Goal: Purchase product/service

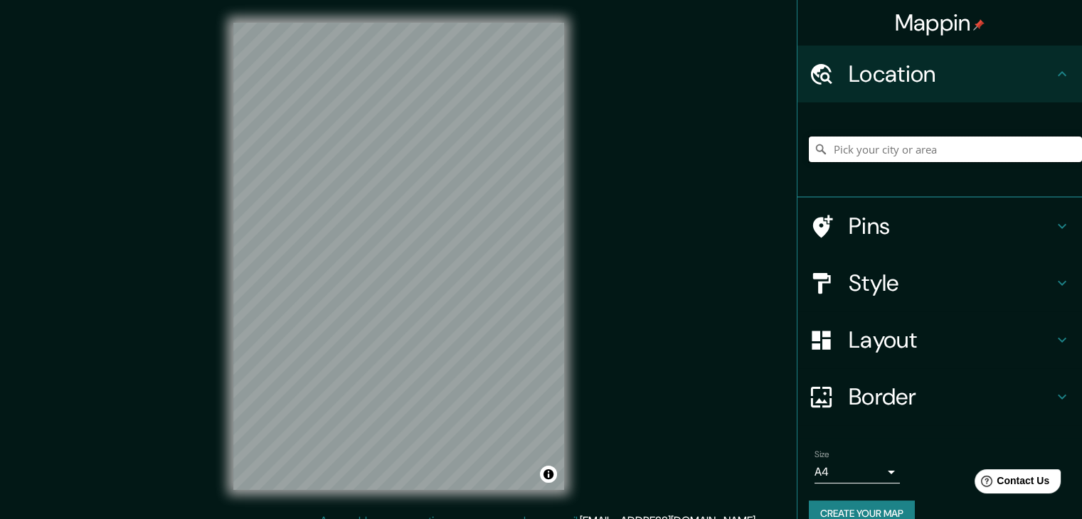
click at [875, 146] on input "Pick your city or area" at bounding box center [945, 150] width 273 height 26
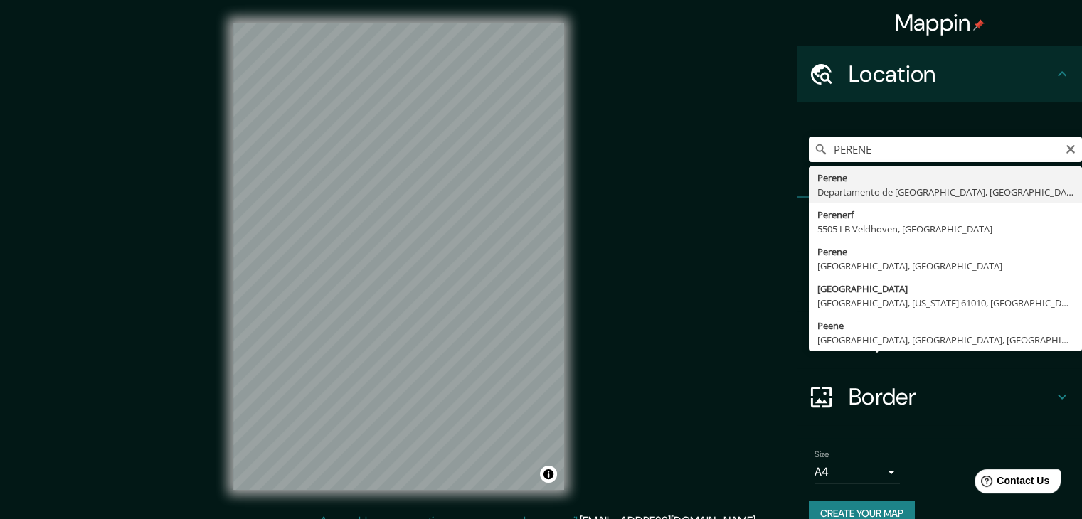
type input "Perene, [GEOGRAPHIC_DATA], [GEOGRAPHIC_DATA]"
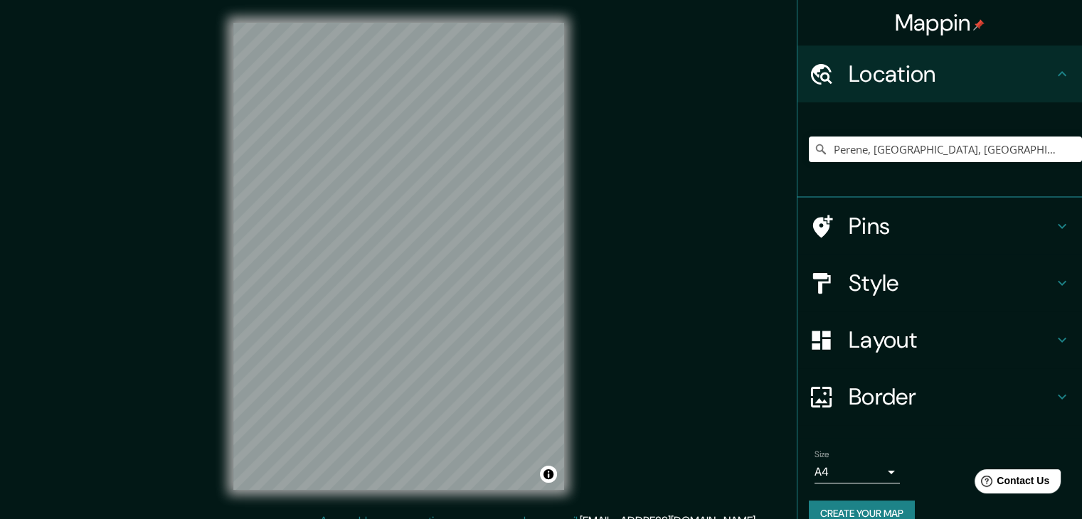
click at [209, 278] on div "Mappin Location [GEOGRAPHIC_DATA], [GEOGRAPHIC_DATA], [GEOGRAPHIC_DATA] Pins St…" at bounding box center [541, 268] width 1082 height 536
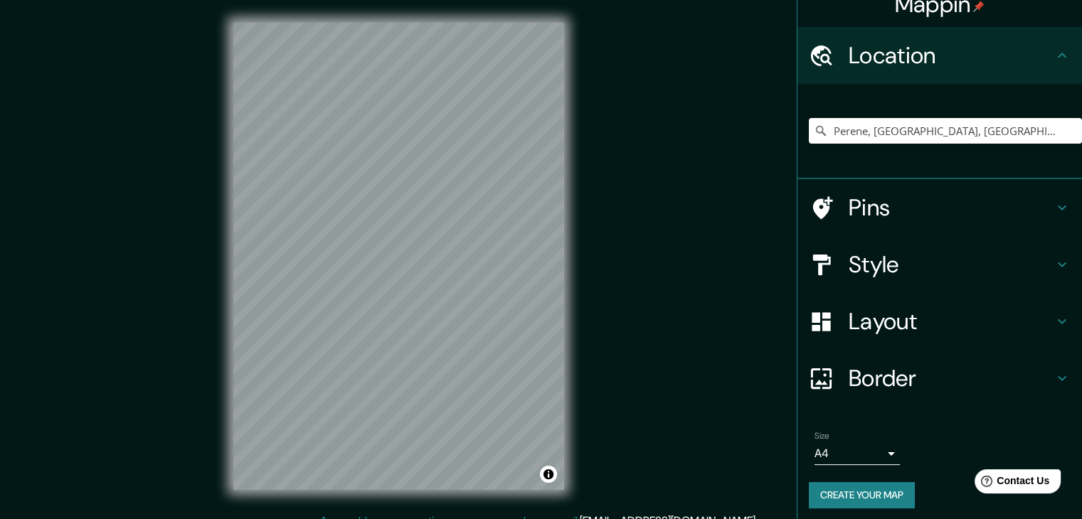
scroll to position [24, 0]
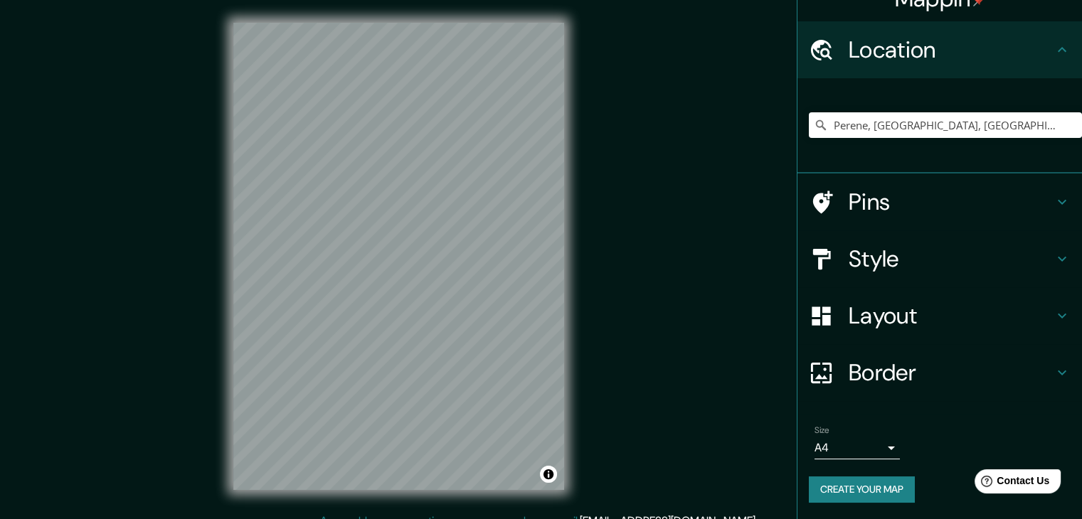
click at [961, 260] on h4 "Style" at bounding box center [951, 259] width 205 height 28
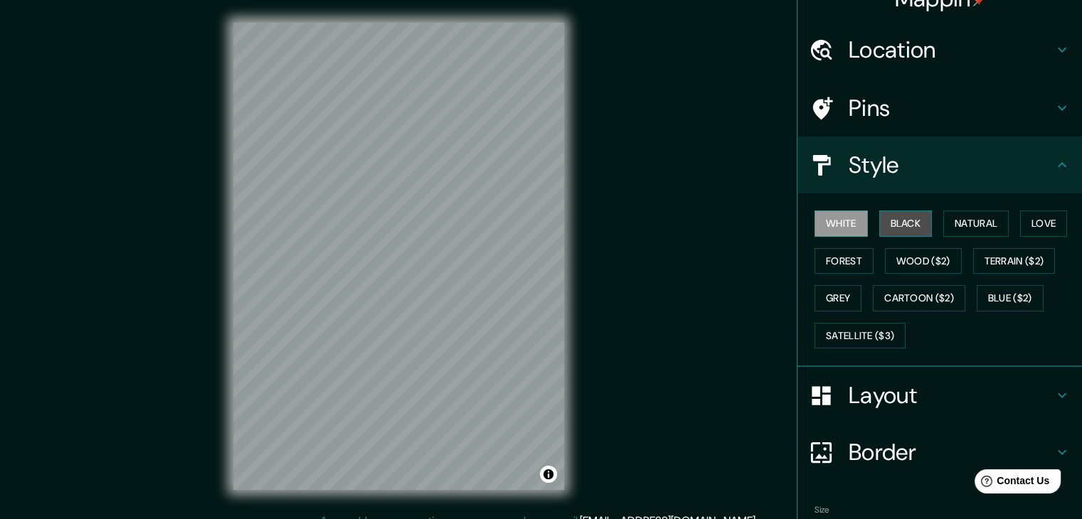
click at [899, 222] on button "Black" at bounding box center [906, 224] width 53 height 26
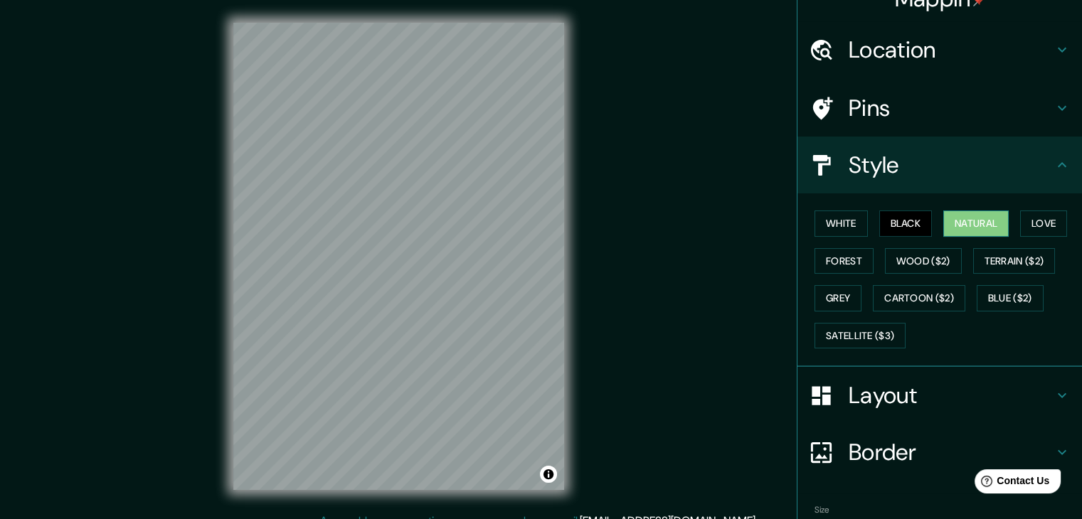
click at [956, 225] on button "Natural" at bounding box center [976, 224] width 65 height 26
click at [1050, 231] on button "Love" at bounding box center [1043, 224] width 47 height 26
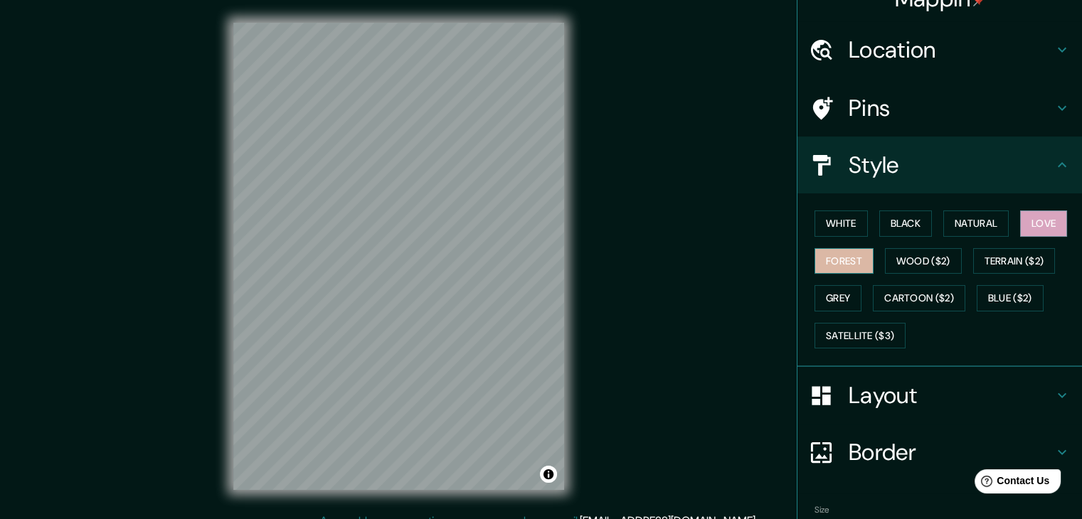
click at [820, 254] on button "Forest" at bounding box center [844, 261] width 59 height 26
click at [904, 255] on button "Wood ($2)" at bounding box center [923, 261] width 77 height 26
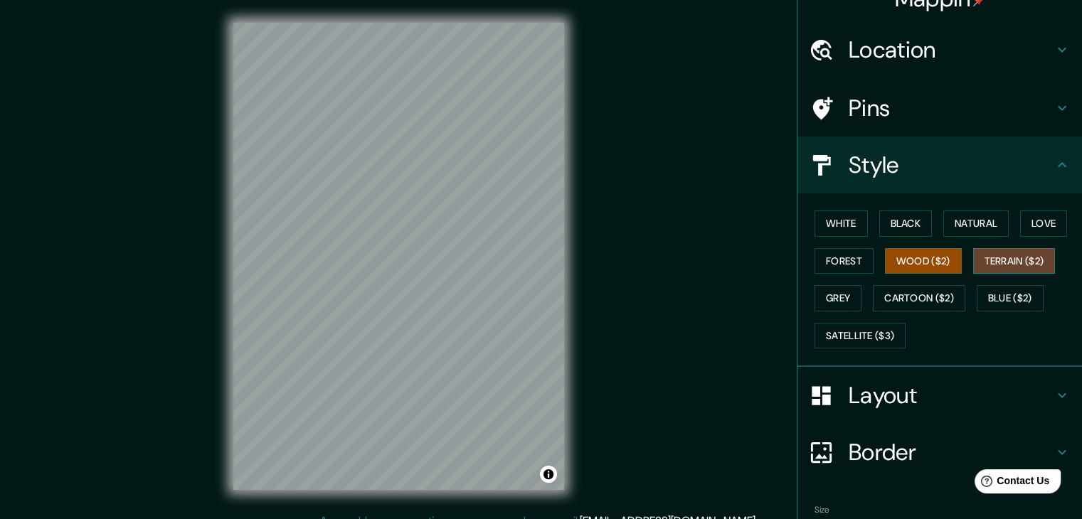
click at [1008, 260] on button "Terrain ($2)" at bounding box center [1014, 261] width 83 height 26
click at [892, 300] on button "Cartoon ($2)" at bounding box center [919, 298] width 93 height 26
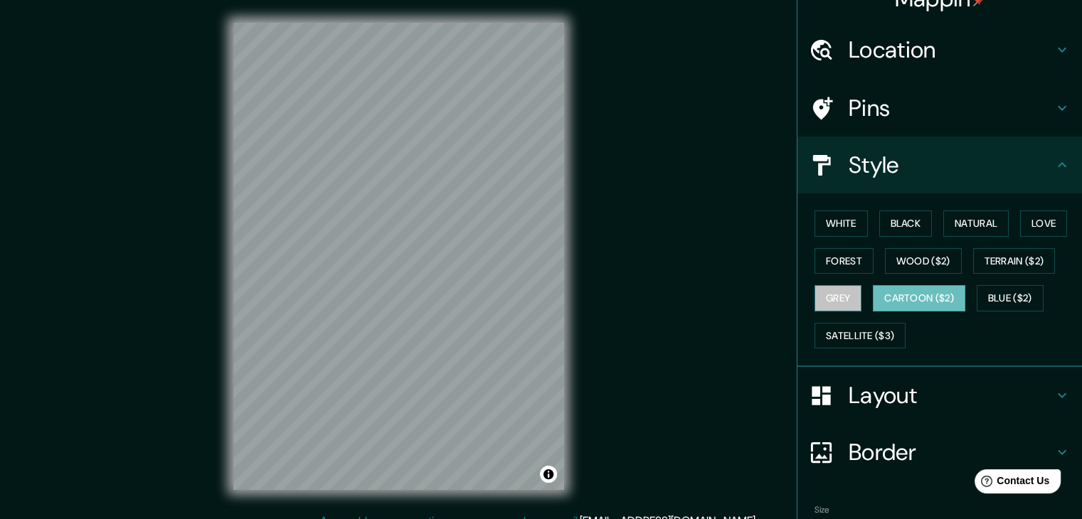
click at [844, 294] on button "Grey" at bounding box center [838, 298] width 47 height 26
click at [1005, 290] on button "Blue ($2)" at bounding box center [1010, 298] width 67 height 26
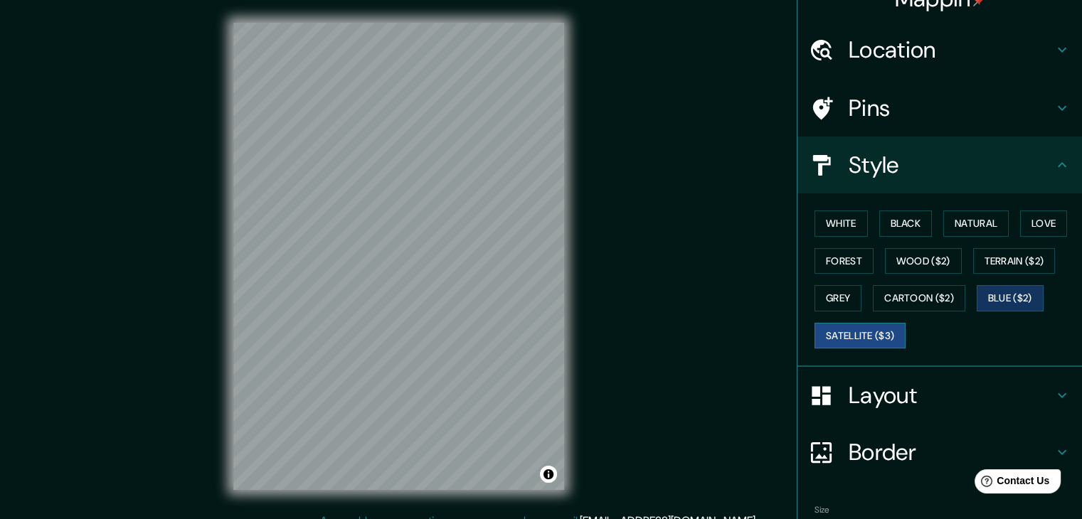
click at [852, 328] on button "Satellite ($3)" at bounding box center [860, 336] width 91 height 26
click at [959, 226] on button "Natural" at bounding box center [976, 224] width 65 height 26
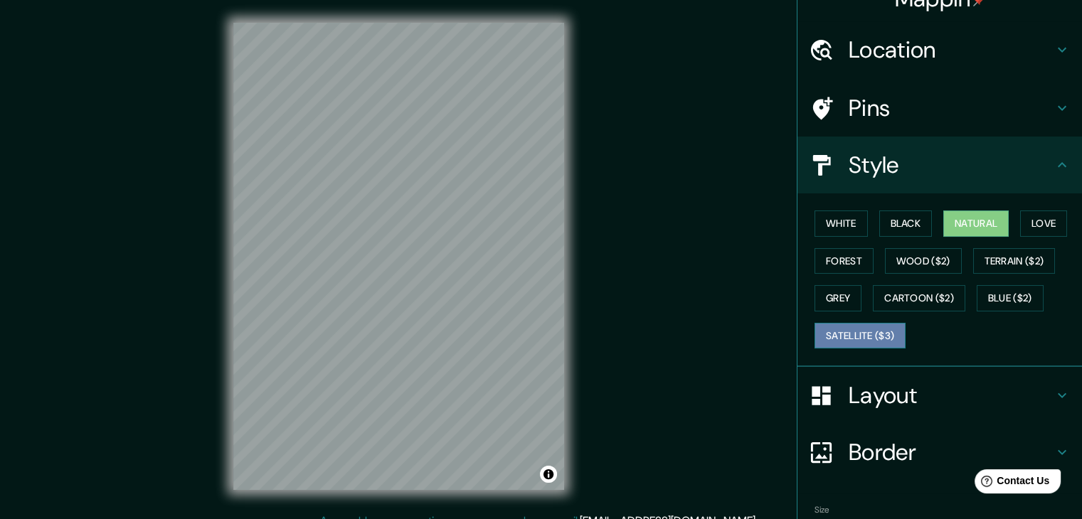
click at [836, 334] on button "Satellite ($3)" at bounding box center [860, 336] width 91 height 26
click at [973, 211] on button "Natural" at bounding box center [976, 224] width 65 height 26
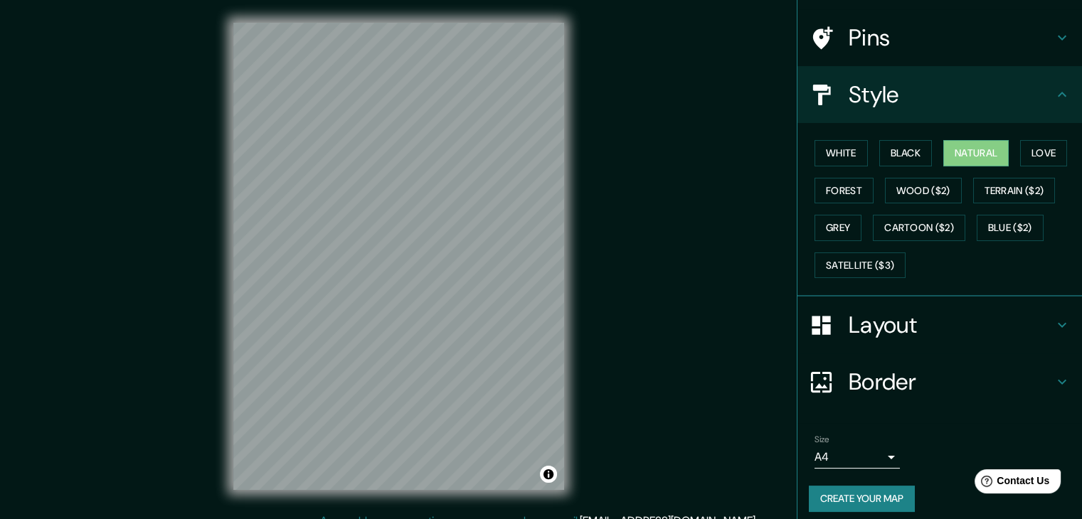
scroll to position [102, 0]
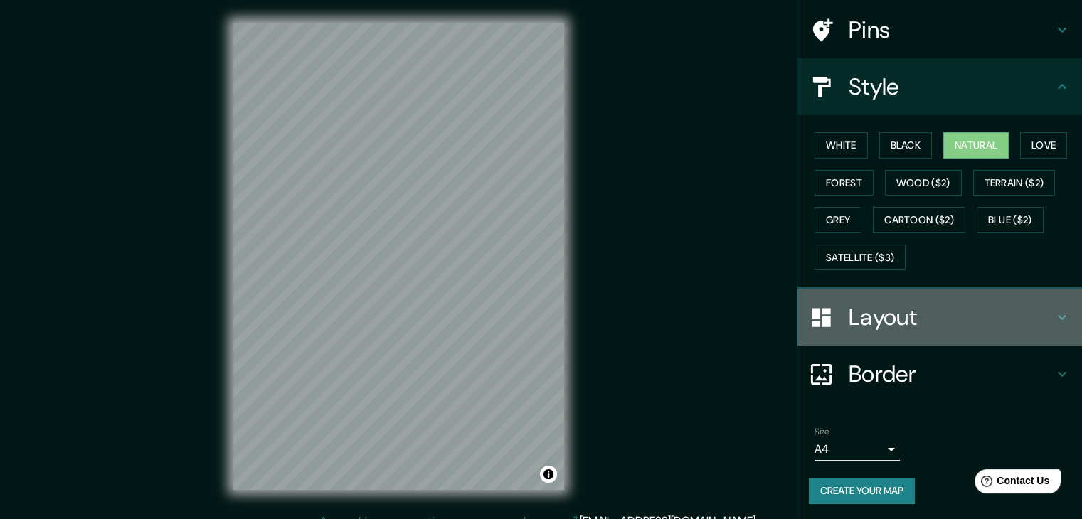
click at [962, 319] on h4 "Layout" at bounding box center [951, 317] width 205 height 28
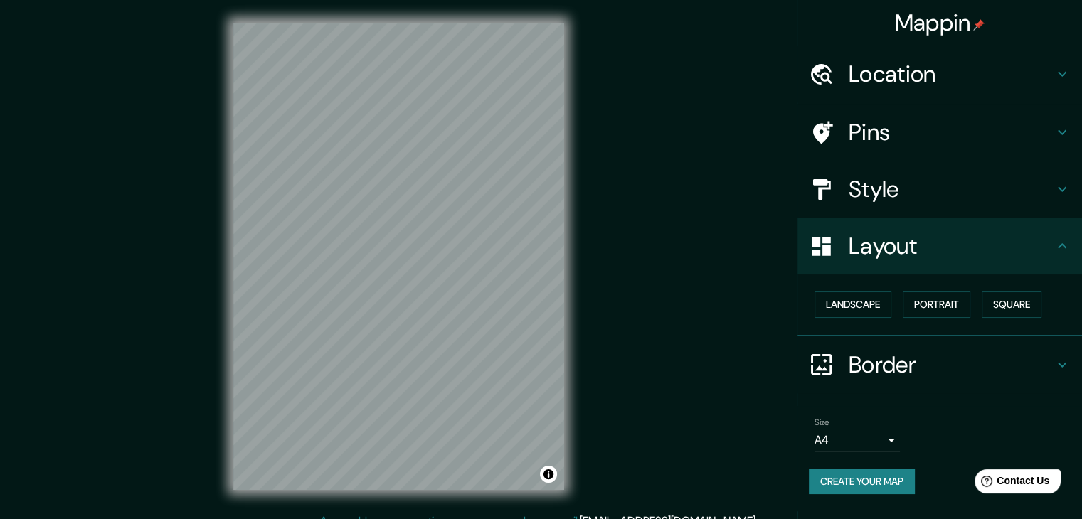
scroll to position [0, 0]
click at [915, 310] on button "Portrait" at bounding box center [937, 305] width 68 height 26
click at [875, 310] on button "Landscape" at bounding box center [853, 305] width 77 height 26
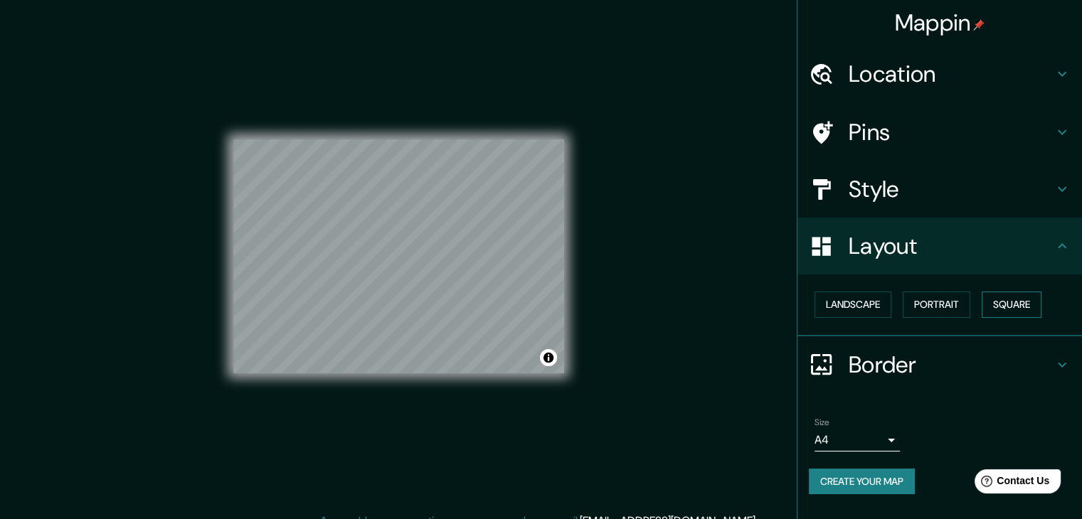
click at [1014, 308] on button "Square" at bounding box center [1012, 305] width 60 height 26
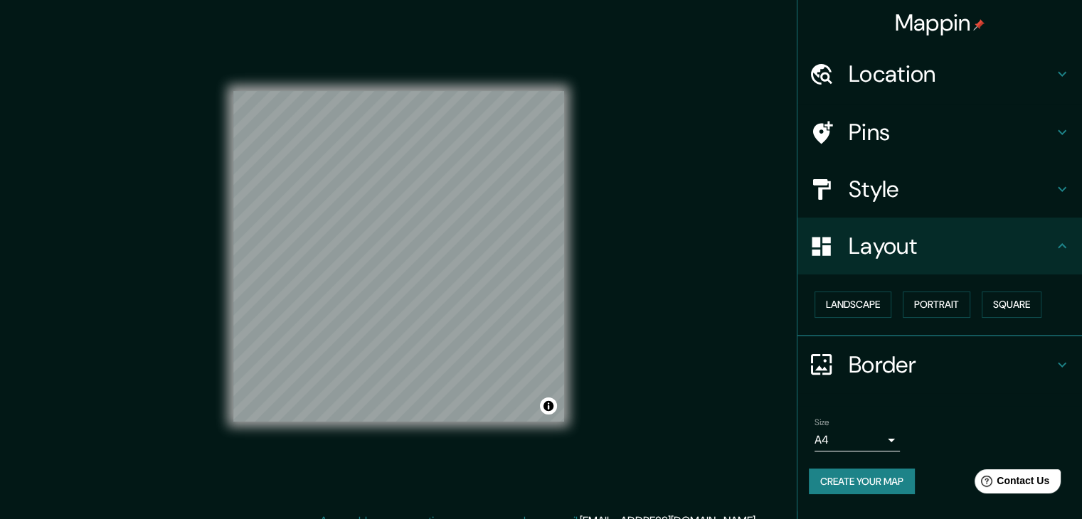
click at [924, 80] on h4 "Location" at bounding box center [951, 74] width 205 height 28
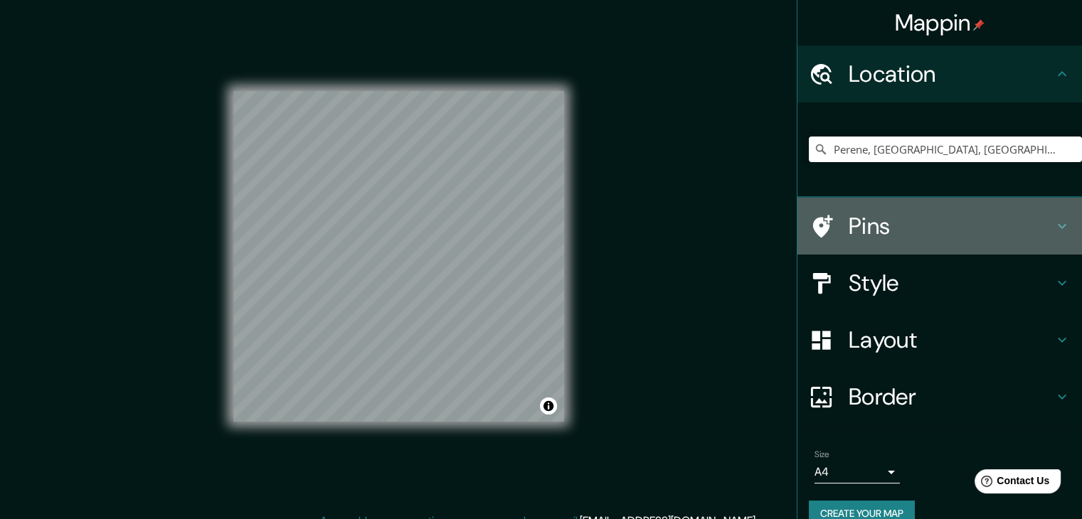
click at [925, 218] on h4 "Pins" at bounding box center [951, 226] width 205 height 28
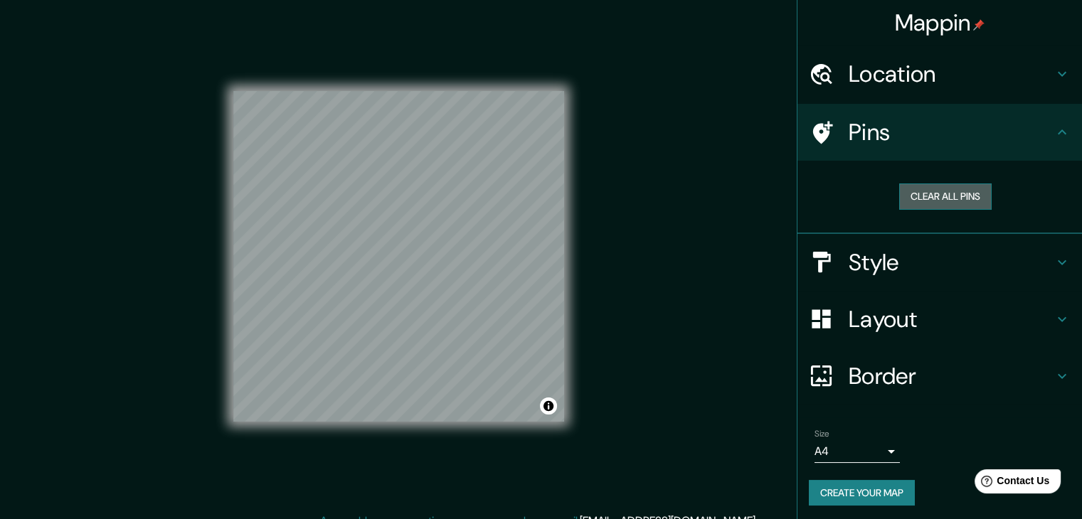
click at [911, 195] on button "Clear all pins" at bounding box center [945, 197] width 93 height 26
